Goal: Task Accomplishment & Management: Manage account settings

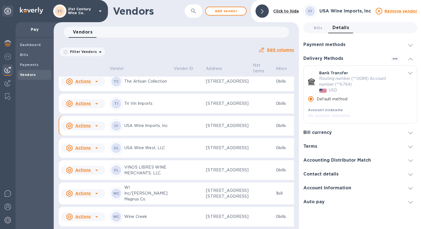
click at [258, 14] on div at bounding box center [262, 10] width 13 height 13
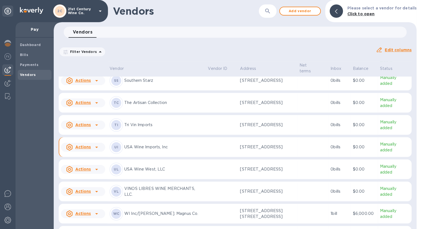
scroll to position [355, 0]
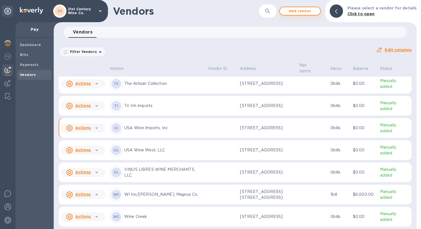
click at [313, 10] on span "Add vendor" at bounding box center [301, 11] width 32 height 7
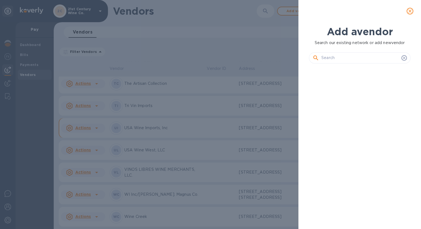
scroll to position [142, 104]
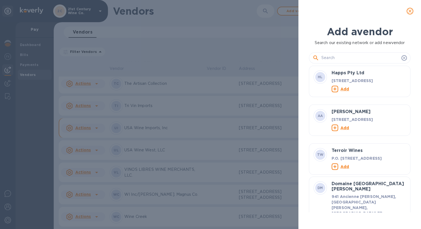
click at [339, 56] on input "text" at bounding box center [361, 58] width 78 height 8
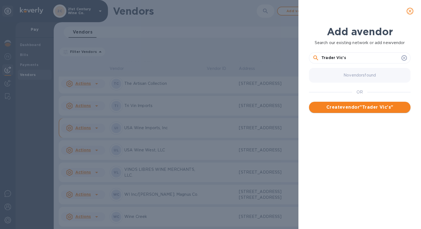
type input "Trader Vic's"
click at [361, 104] on span "Create vendor " Trader Vic's "" at bounding box center [360, 107] width 93 height 7
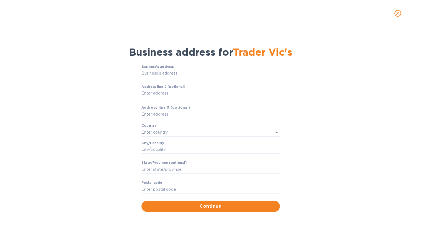
click at [203, 75] on input "Business’s аddress" at bounding box center [211, 73] width 139 height 8
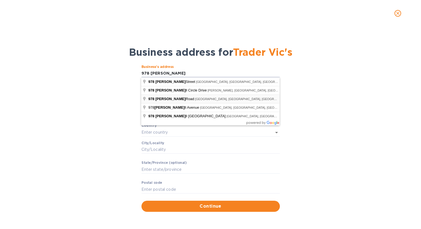
type input "[STREET_ADDRESS][PERSON_NAME]"
type input "[GEOGRAPHIC_DATA]"
type input "[PERSON_NAME]"
type input "CA"
type input "94553"
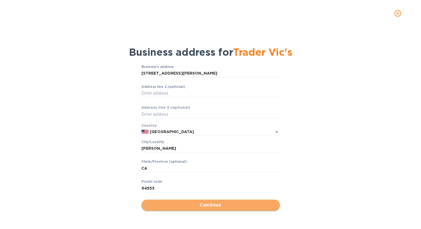
click at [191, 205] on span "Continue" at bounding box center [211, 205] width 130 height 7
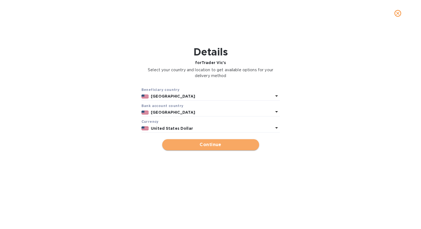
click at [191, 147] on span "Continue" at bounding box center [211, 144] width 88 height 7
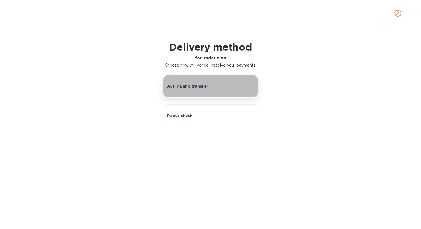
click at [208, 91] on button "ACH / Bank transfer" at bounding box center [210, 86] width 95 height 23
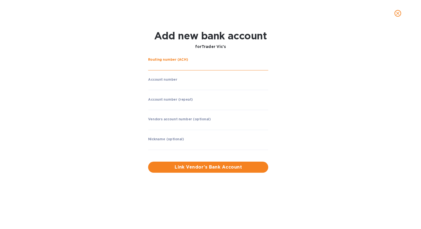
click at [185, 67] on input "string" at bounding box center [208, 66] width 120 height 8
paste input "321 081 669"
click at [343, 85] on div "Routing number (ACH) ​ Account number ​ Account number (repeat) ​ Vendors accou…" at bounding box center [210, 115] width 271 height 122
click at [157, 65] on input "string" at bounding box center [208, 66] width 120 height 8
click at [164, 65] on input "string" at bounding box center [208, 66] width 120 height 8
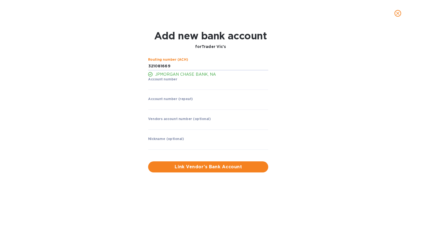
type input "321081669"
click at [357, 102] on div "Add new bank account for Trader Vic's Routing number (ACH) JPMORGAN CHASE BANK,…" at bounding box center [210, 101] width 413 height 149
click at [175, 85] on input "string" at bounding box center [208, 86] width 120 height 8
paste input "80003473261"
type input "80003473261"
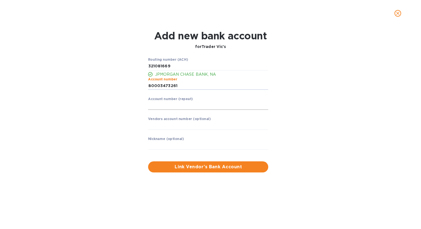
click at [172, 105] on input "string" at bounding box center [208, 105] width 120 height 8
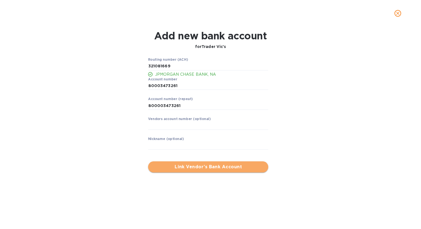
click at [226, 166] on span "Link Vendor’s Bank Account" at bounding box center [208, 166] width 111 height 7
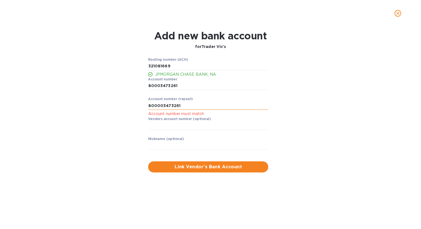
click at [162, 106] on input "string" at bounding box center [208, 105] width 120 height 8
type input "80003473261"
drag, startPoint x: 328, startPoint y: 127, endPoint x: 321, endPoint y: 131, distance: 7.7
click at [328, 128] on div "Routing number (ACH) JPMORGAN CHASE BANK, NA Account number ​ Account number (r…" at bounding box center [210, 114] width 271 height 121
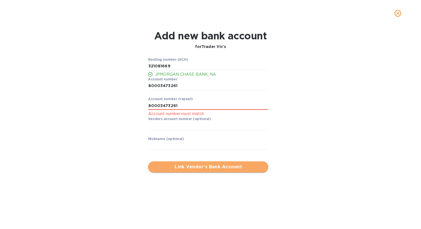
click at [218, 166] on span "Link Vendor’s Bank Account" at bounding box center [208, 166] width 111 height 7
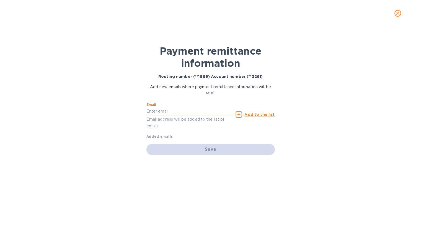
click at [184, 111] on input "text" at bounding box center [190, 111] width 87 height 8
paste input "[EMAIL_ADDRESS][DOMAIN_NAME]"
type input "[EMAIL_ADDRESS][DOMAIN_NAME]"
click at [260, 114] on u "Add to the list" at bounding box center [260, 114] width 30 height 4
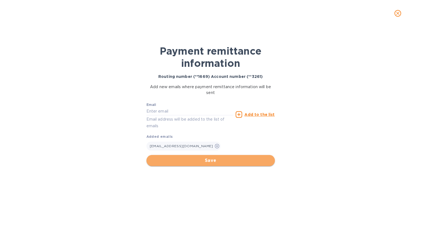
click at [254, 158] on span "Save" at bounding box center [211, 160] width 120 height 7
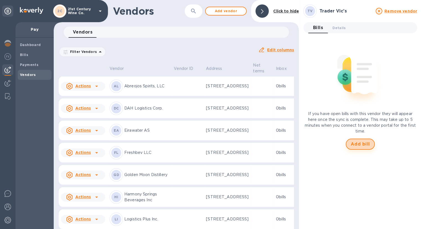
click at [368, 143] on span "Add bill" at bounding box center [360, 144] width 19 height 7
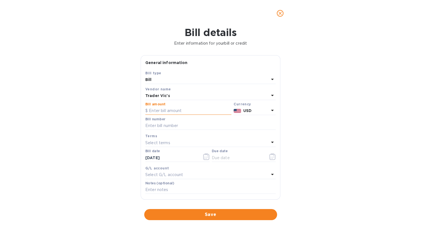
click at [177, 111] on input "text" at bounding box center [188, 111] width 86 height 8
type input "812.28"
click at [182, 125] on input "text" at bounding box center [210, 126] width 131 height 8
type input "INV524"
click at [270, 158] on icon "button" at bounding box center [273, 156] width 6 height 7
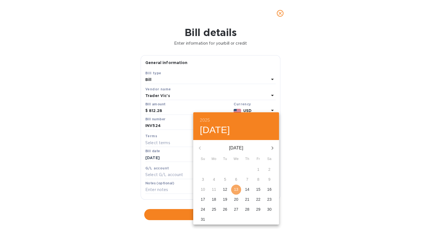
click at [236, 189] on p "13" at bounding box center [236, 189] width 4 height 6
type input "[DATE]"
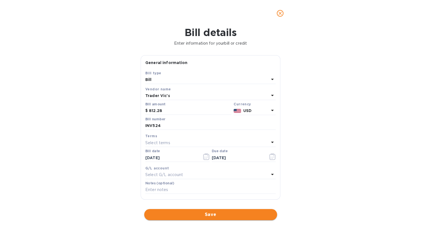
click at [198, 215] on span "Save" at bounding box center [211, 214] width 124 height 7
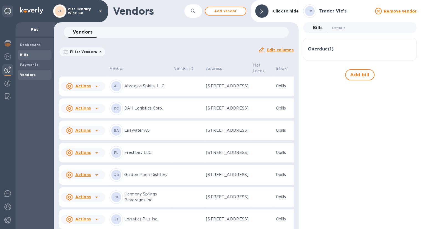
click at [29, 53] on span "Bills" at bounding box center [34, 55] width 29 height 6
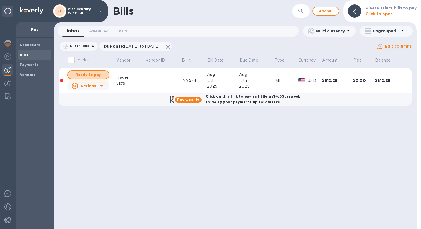
click at [88, 72] on span "Ready to pay" at bounding box center [88, 74] width 32 height 7
checkbox input "true"
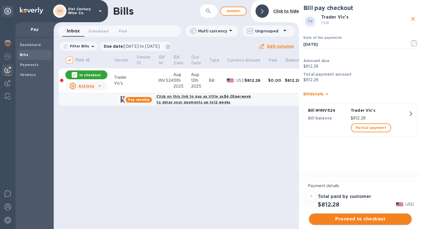
click at [356, 218] on span "Proceed to checkout" at bounding box center [361, 219] width 94 height 7
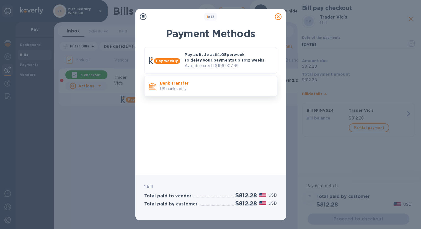
click at [188, 85] on p "Bank Transfer" at bounding box center [216, 83] width 113 height 6
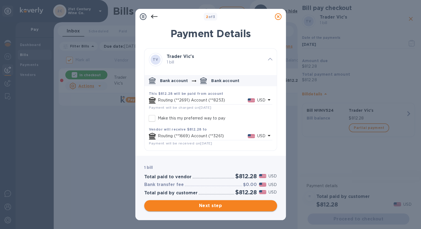
click at [201, 201] on button "Next step" at bounding box center [210, 205] width 133 height 11
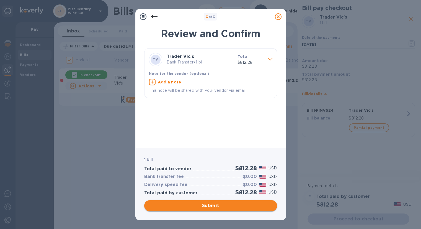
click at [237, 208] on span "Submit" at bounding box center [211, 205] width 124 height 7
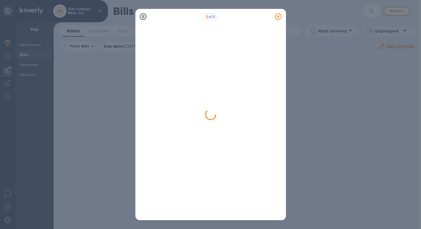
click at [329, 98] on div "3 of 3" at bounding box center [210, 114] width 421 height 229
drag, startPoint x: 304, startPoint y: 94, endPoint x: 279, endPoint y: 16, distance: 82.4
click at [279, 16] on icon at bounding box center [278, 16] width 7 height 7
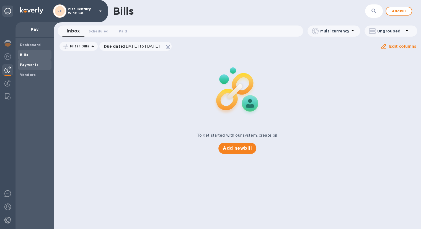
click at [39, 63] on span "Payments" at bounding box center [34, 65] width 29 height 6
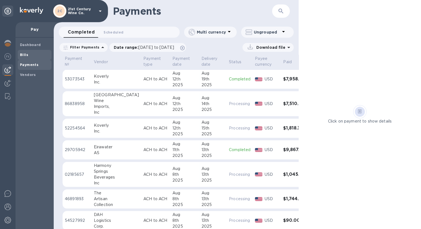
click at [29, 53] on span "Bills" at bounding box center [34, 55] width 29 height 6
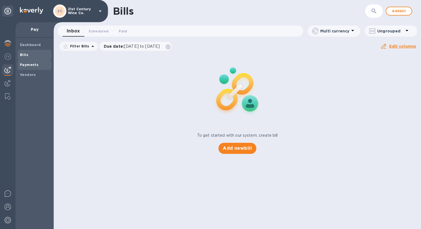
click at [30, 64] on b "Payments" at bounding box center [29, 65] width 19 height 4
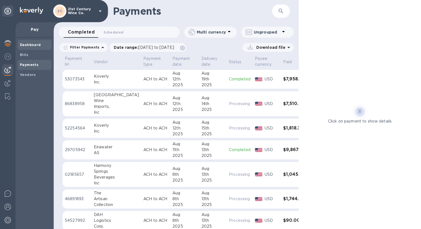
click at [44, 45] on span "Dashboard" at bounding box center [34, 45] width 29 height 6
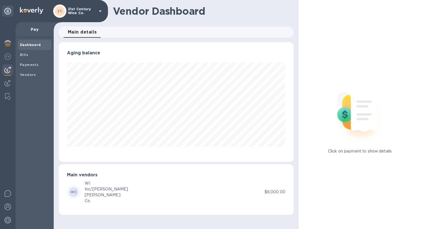
scroll to position [120, 235]
click at [39, 65] on span "Payments" at bounding box center [34, 65] width 29 height 6
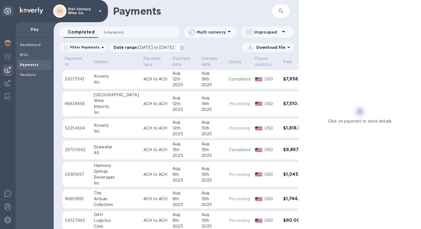
click at [108, 31] on span "Scheduled 0" at bounding box center [114, 32] width 20 height 6
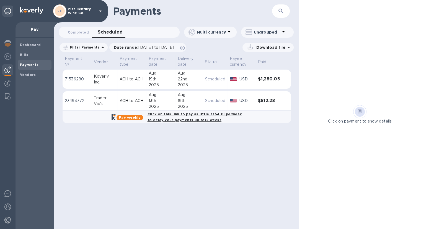
click at [101, 103] on div "Vic's" at bounding box center [104, 104] width 21 height 6
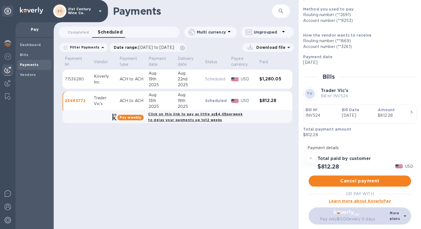
scroll to position [68, 0]
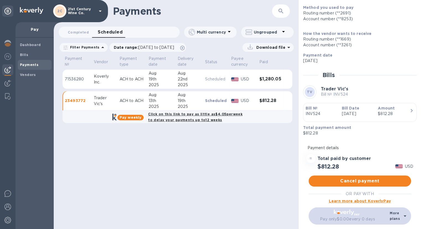
click at [249, 198] on div "Payments ​ Completed 0 Scheduled 0 Multi currency Ungrouped Filter Payments Dat…" at bounding box center [176, 114] width 245 height 229
